Goal: Task Accomplishment & Management: Manage account settings

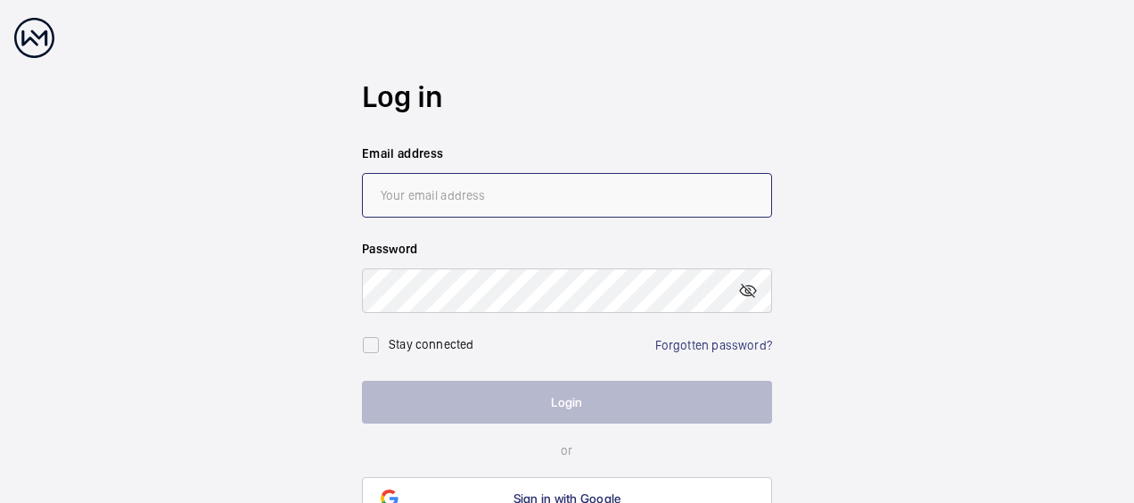
type input "[EMAIL_ADDRESS][DOMAIN_NAME]"
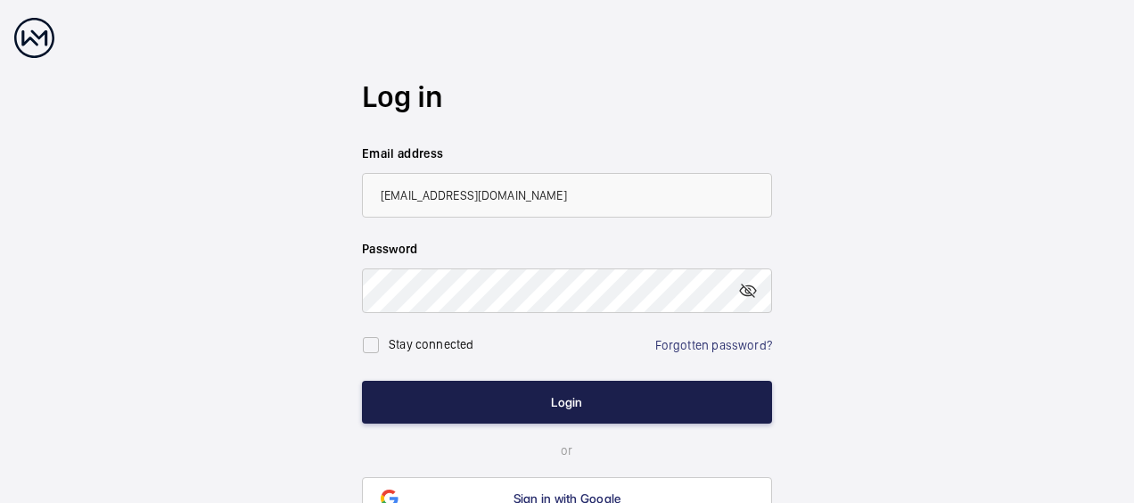
click at [564, 406] on button "Login" at bounding box center [567, 402] width 410 height 43
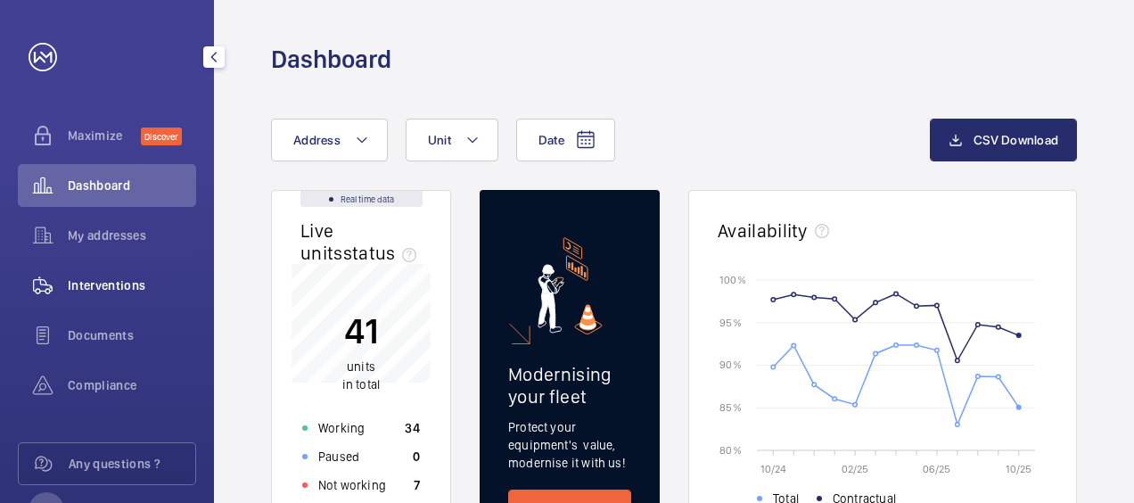
click at [118, 289] on span "Interventions" at bounding box center [132, 285] width 128 height 18
